Goal: Navigation & Orientation: Find specific page/section

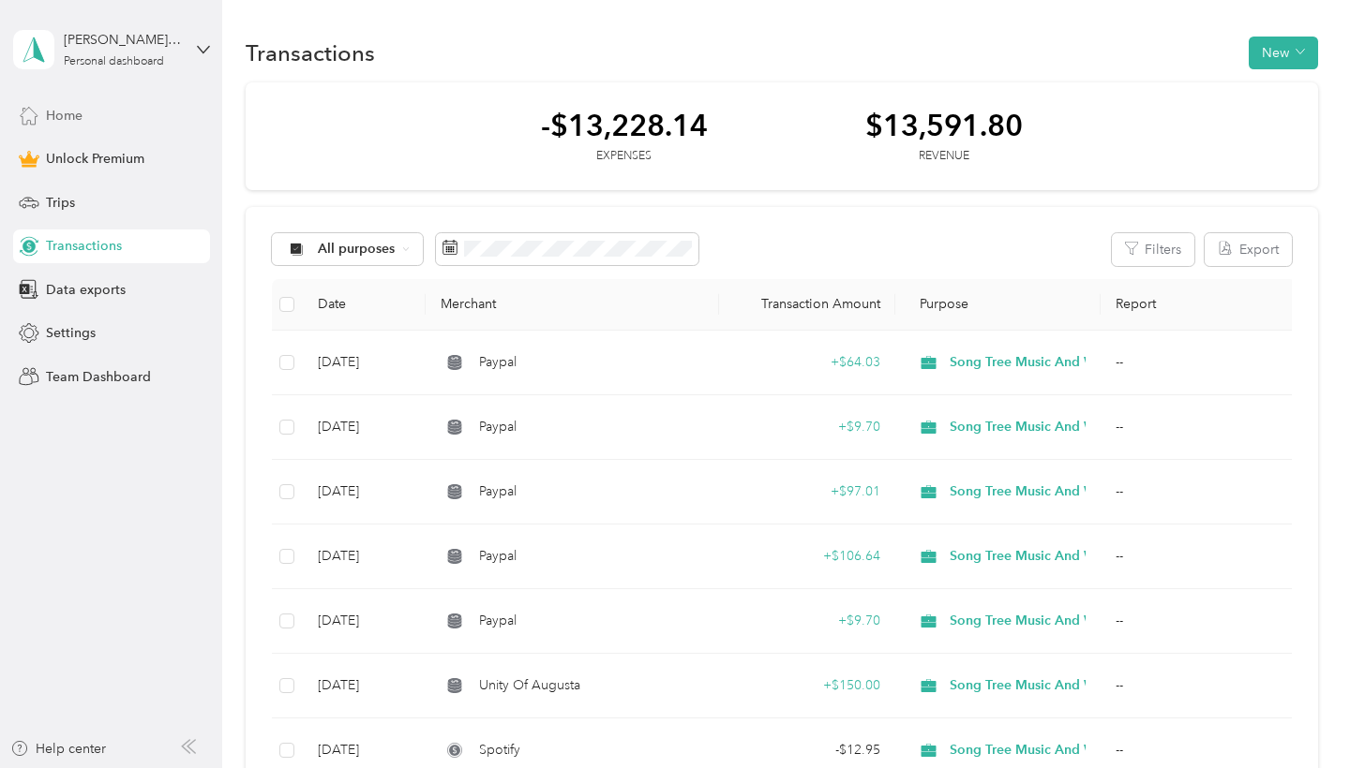
click at [61, 116] on span "Home" at bounding box center [64, 116] width 37 height 20
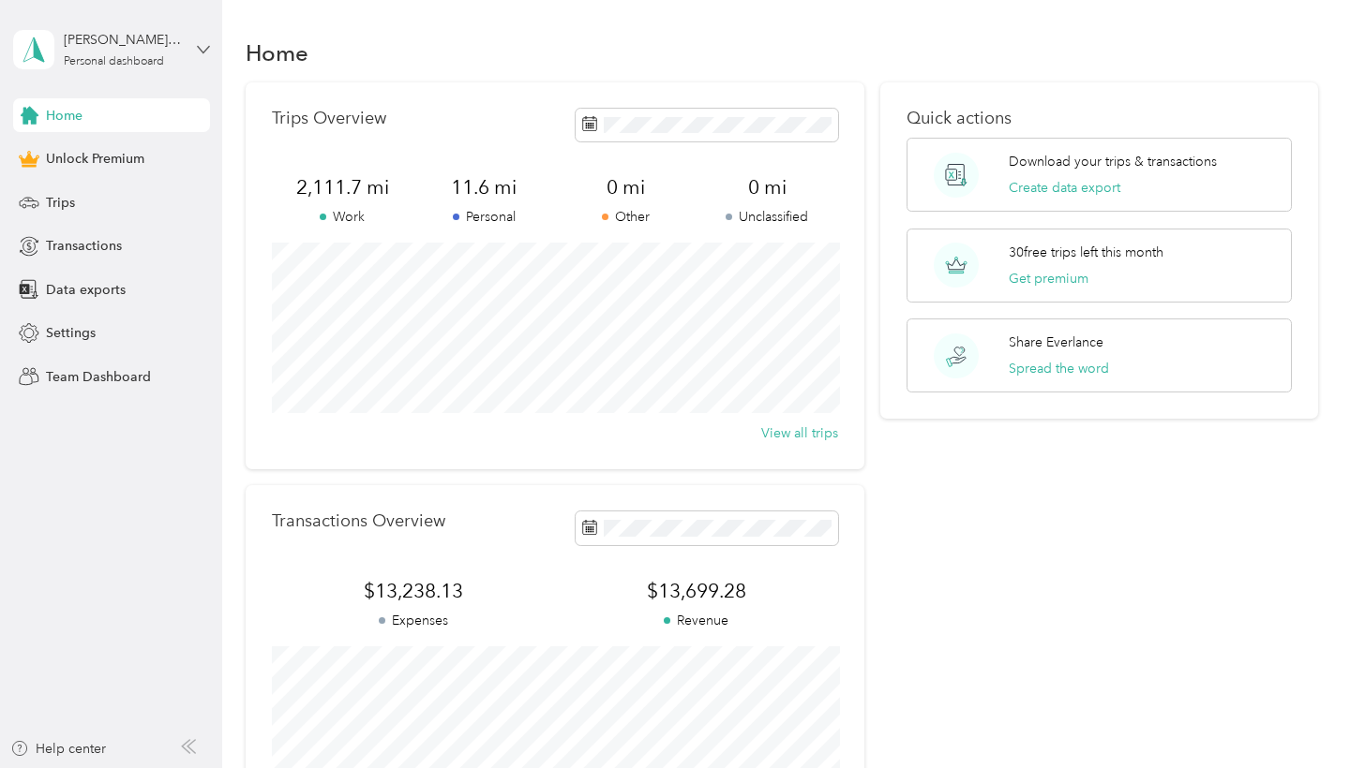
click at [200, 50] on icon at bounding box center [203, 49] width 13 height 13
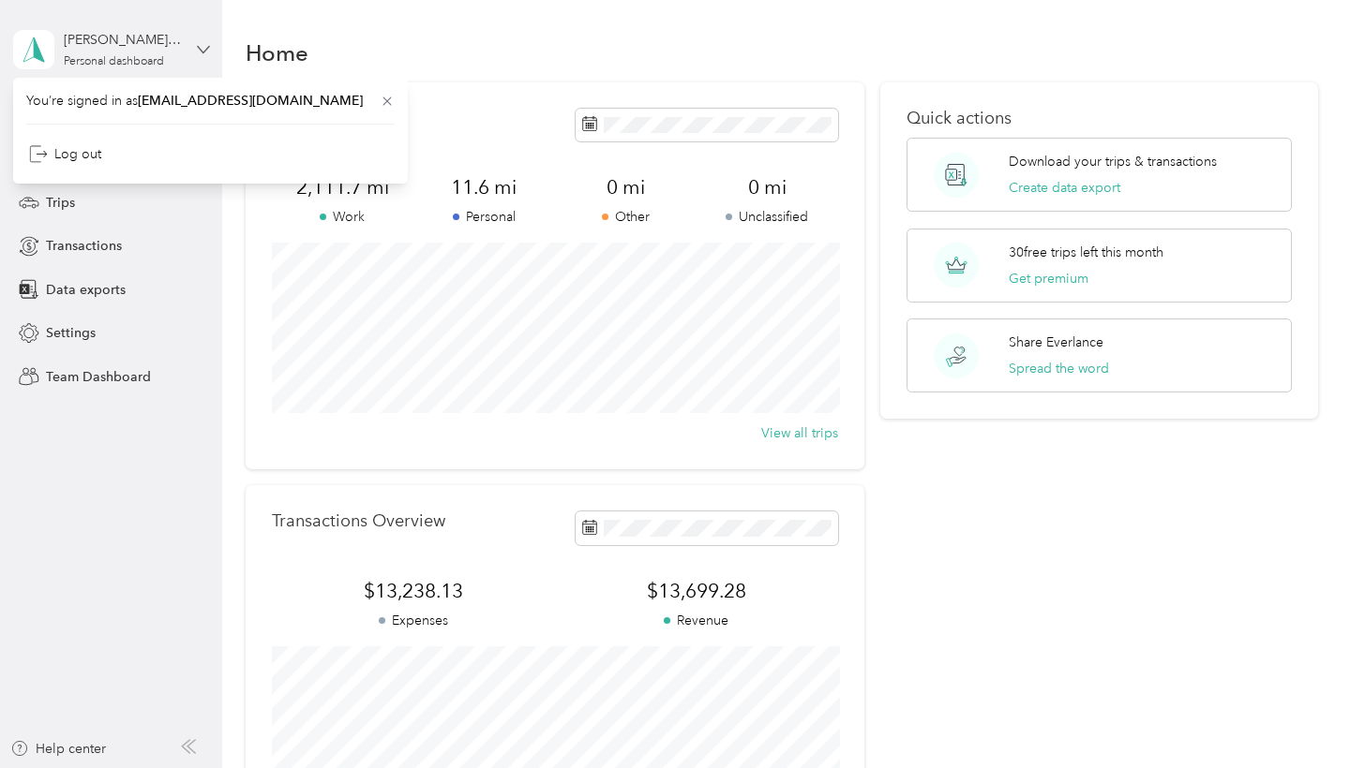
click at [200, 50] on icon at bounding box center [203, 49] width 13 height 13
